Goal: Find specific page/section

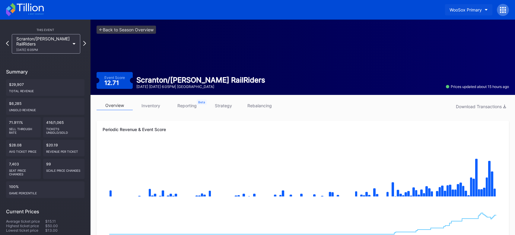
click at [463, 12] on div "WooSox Primary" at bounding box center [465, 9] width 32 height 5
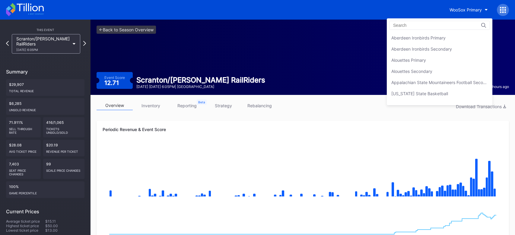
scroll to position [2052, 0]
click at [417, 24] on input at bounding box center [419, 25] width 53 height 5
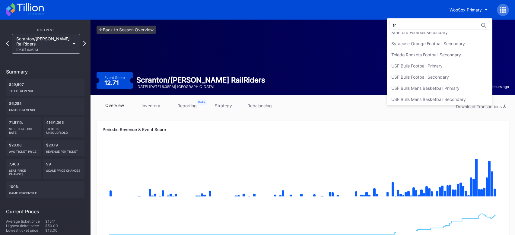
scroll to position [0, 0]
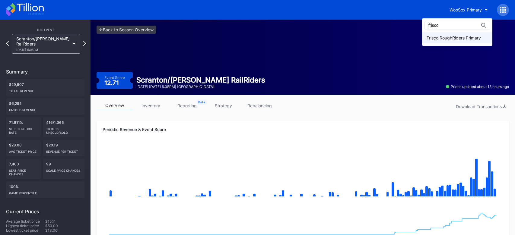
type input "frisco"
click at [440, 36] on div "Frisco RoughRiders Primary" at bounding box center [453, 37] width 54 height 5
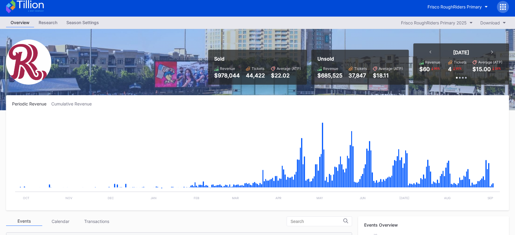
scroll to position [4, 0]
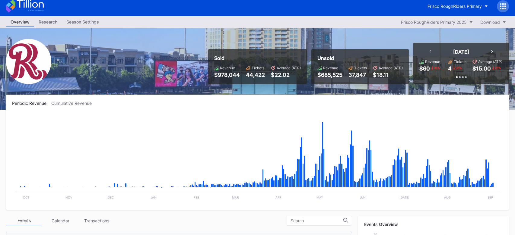
click at [74, 101] on div "Cumulative Revenue" at bounding box center [73, 103] width 45 height 5
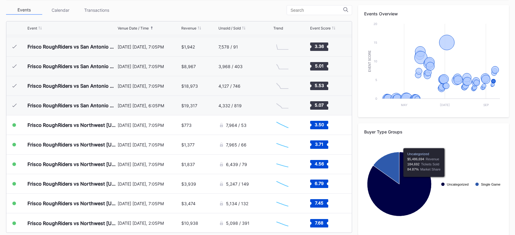
scroll to position [220, 0]
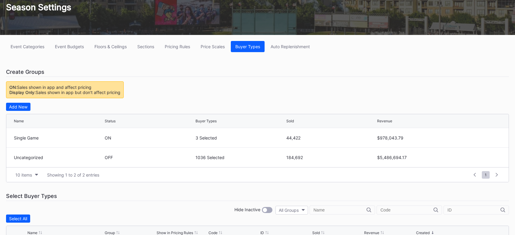
scroll to position [53, 0]
